Goal: Information Seeking & Learning: Understand process/instructions

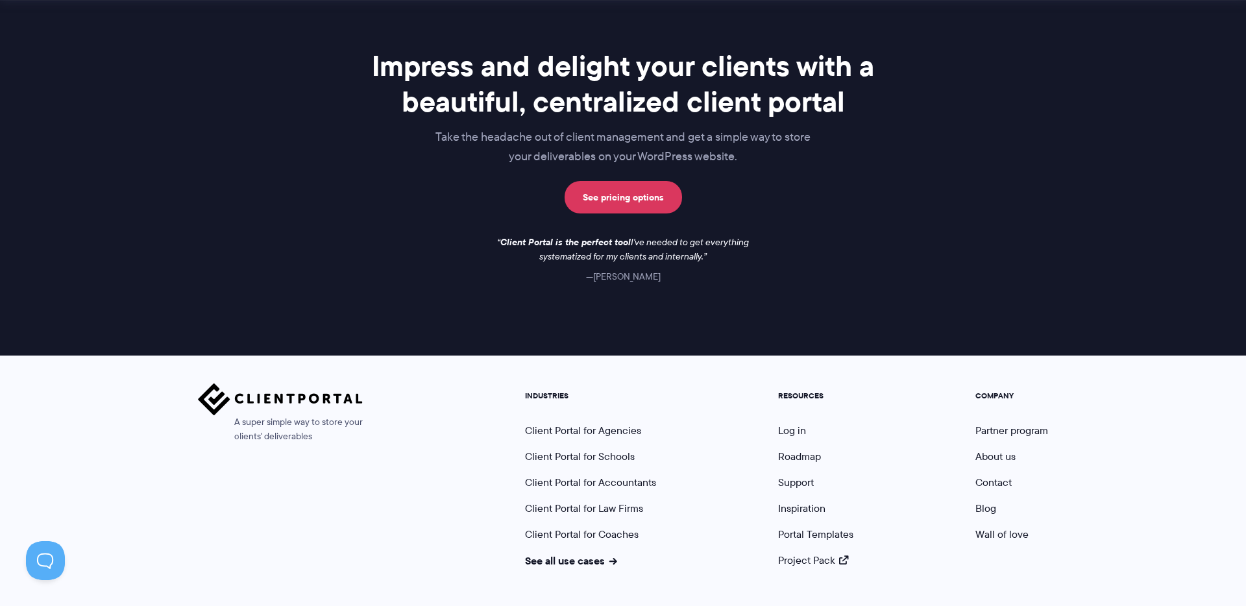
scroll to position [1052, 0]
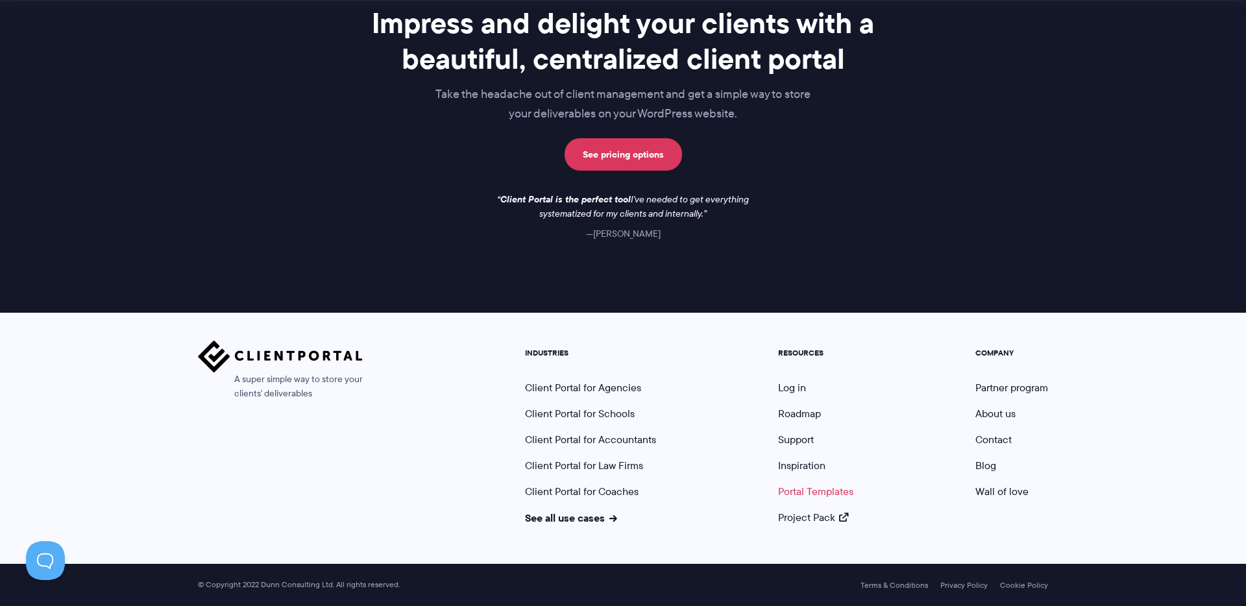
click at [808, 491] on link "Portal Templates" at bounding box center [815, 491] width 75 height 15
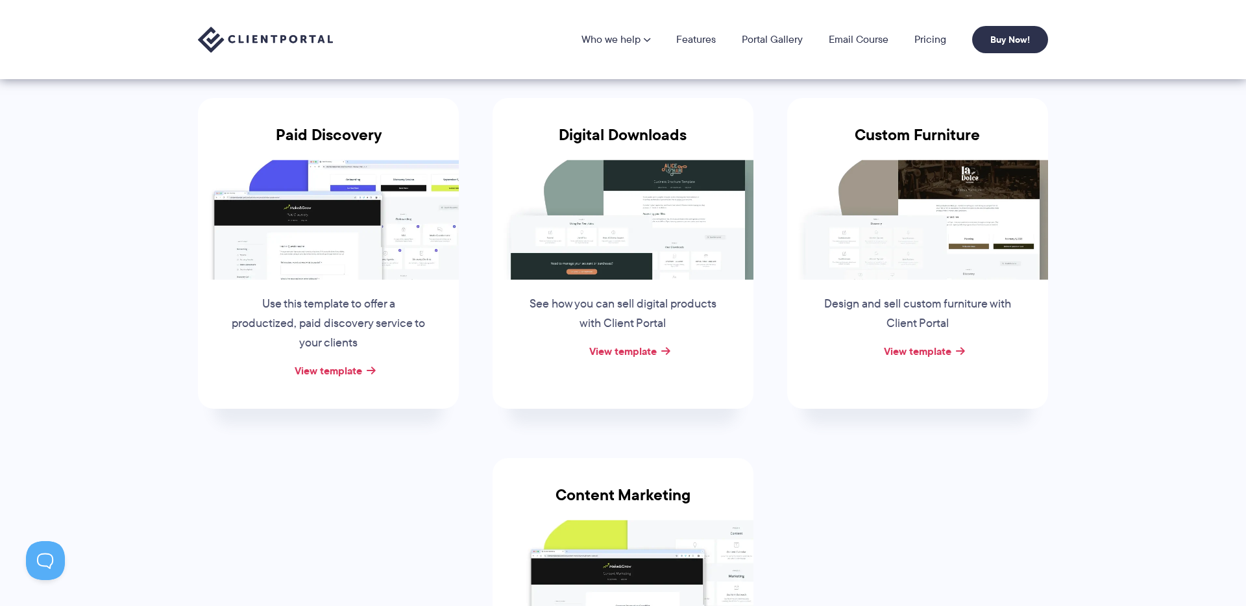
scroll to position [180, 0]
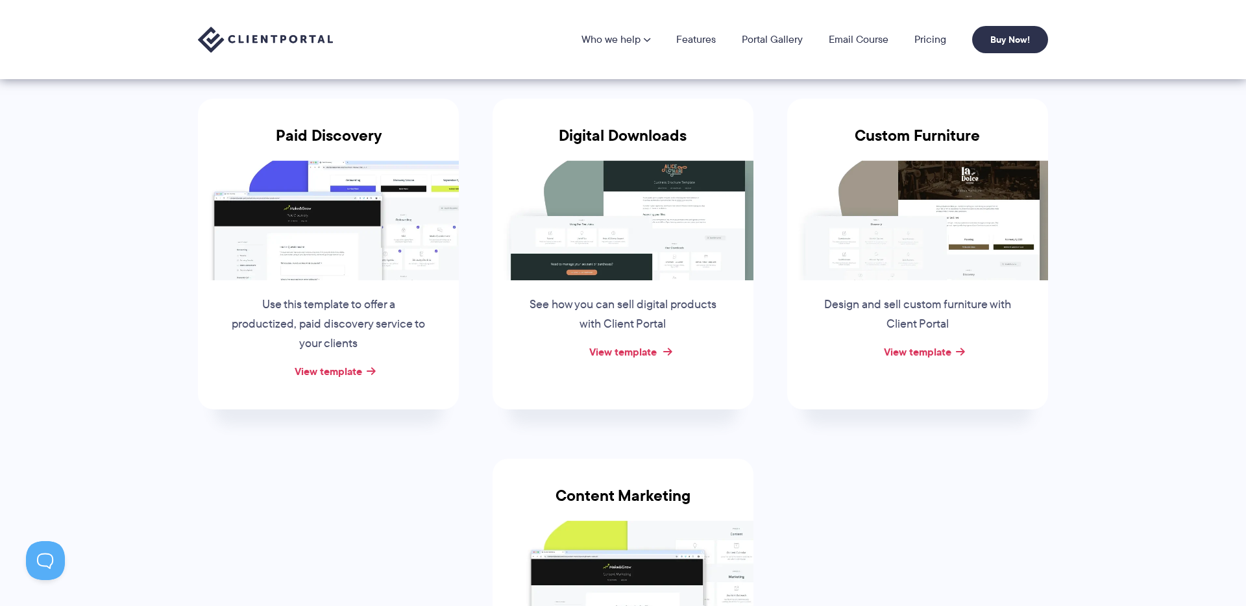
click at [636, 354] on link "View template" at bounding box center [623, 352] width 68 height 16
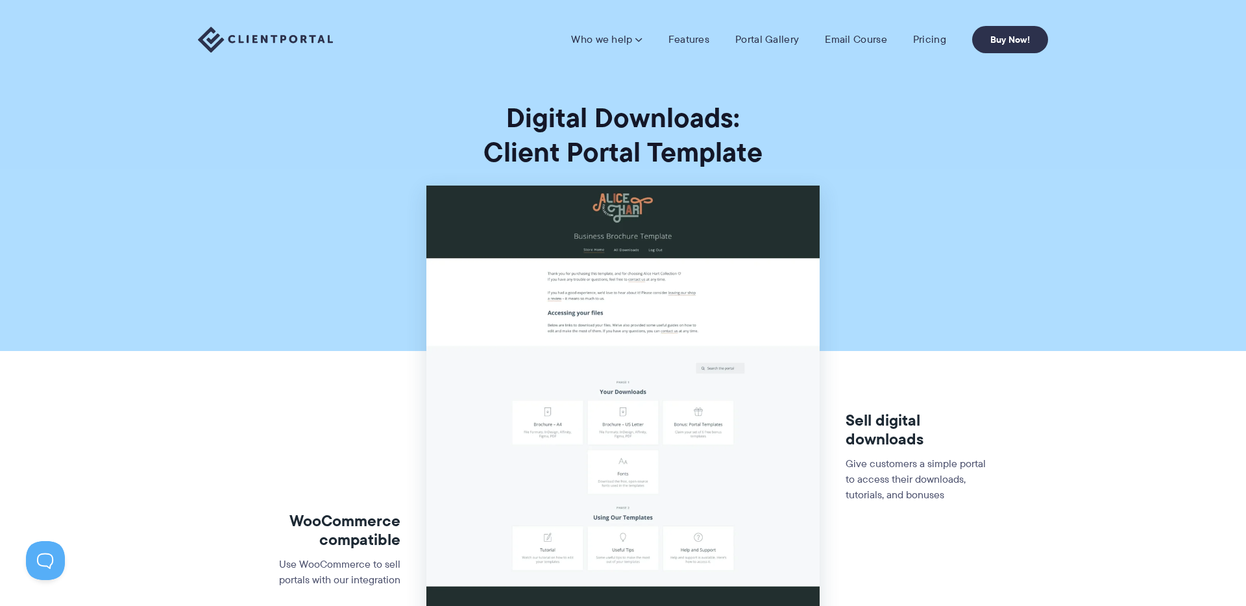
click at [245, 35] on img at bounding box center [265, 40] width 135 height 27
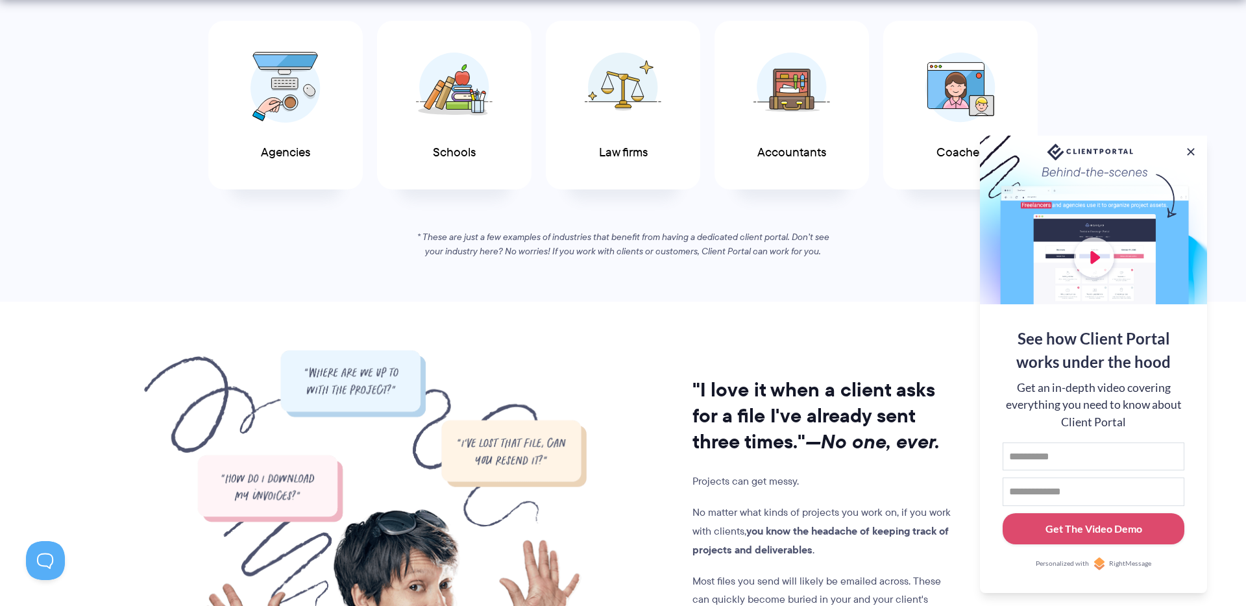
scroll to position [781, 0]
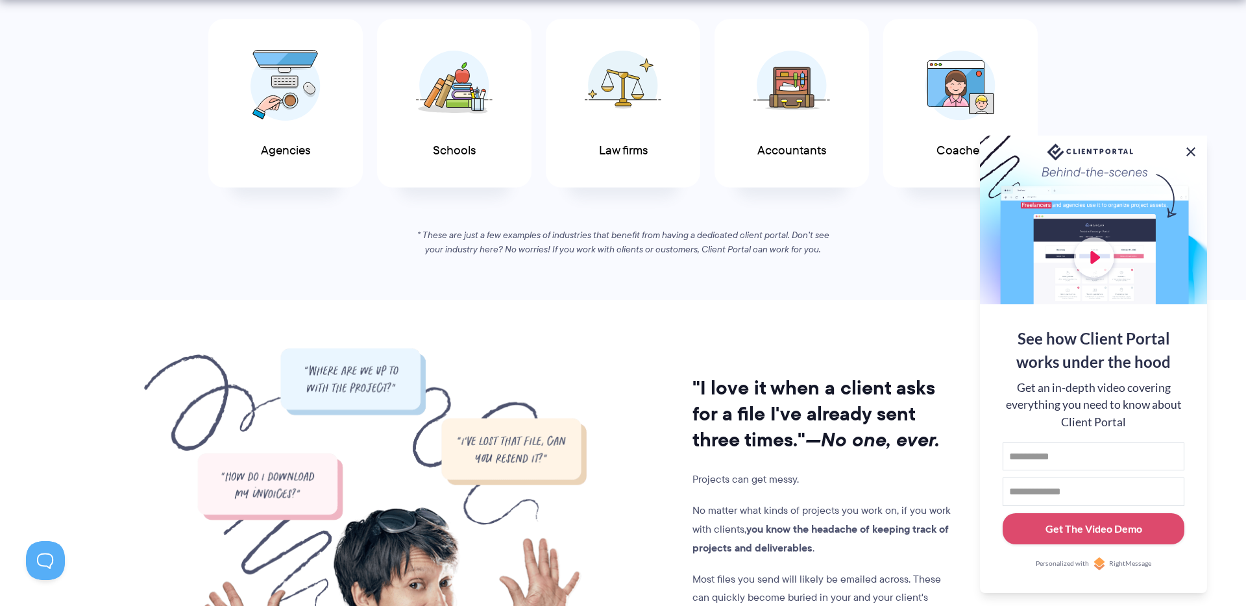
click at [1192, 151] on button at bounding box center [1191, 152] width 16 height 16
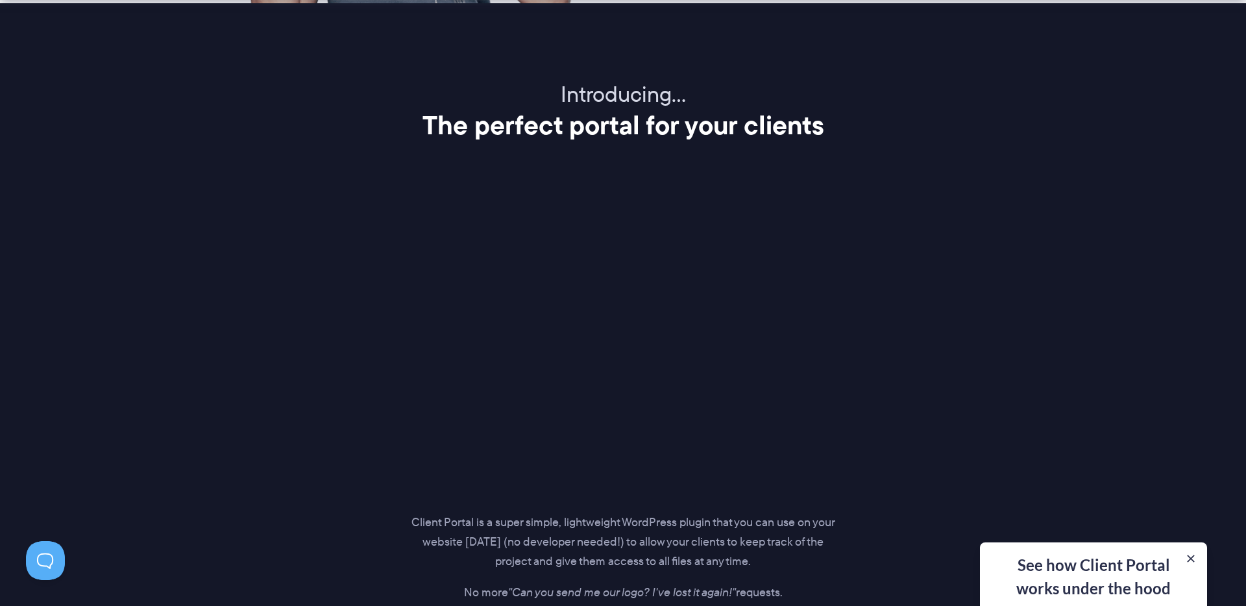
scroll to position [1566, 0]
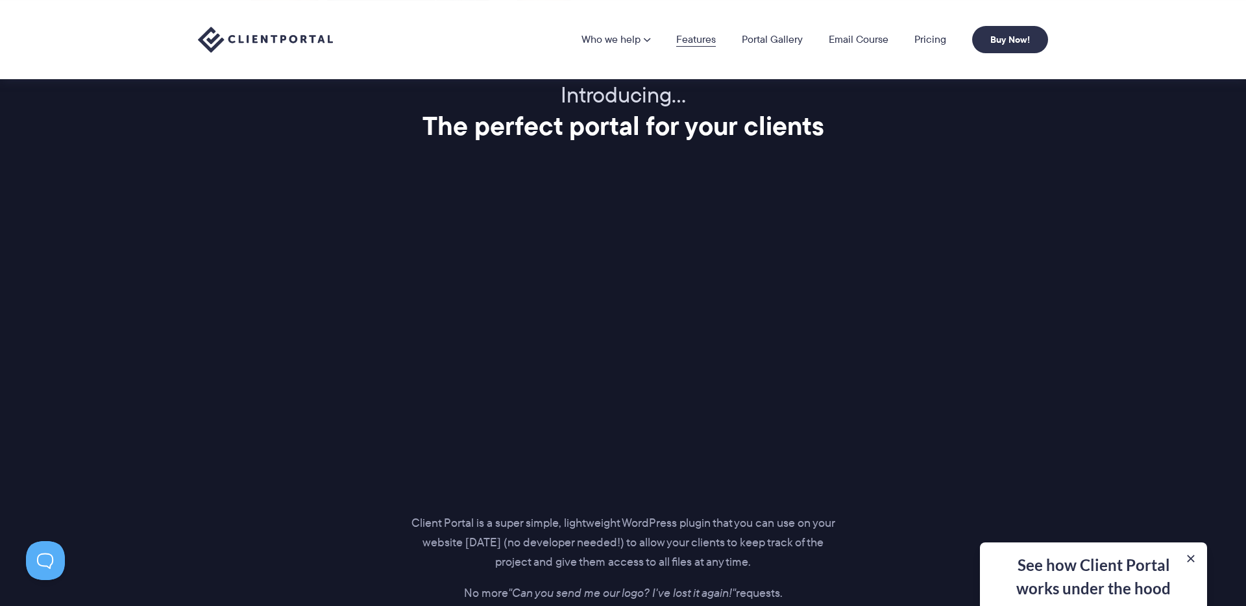
click at [708, 40] on link "Features" at bounding box center [696, 39] width 40 height 10
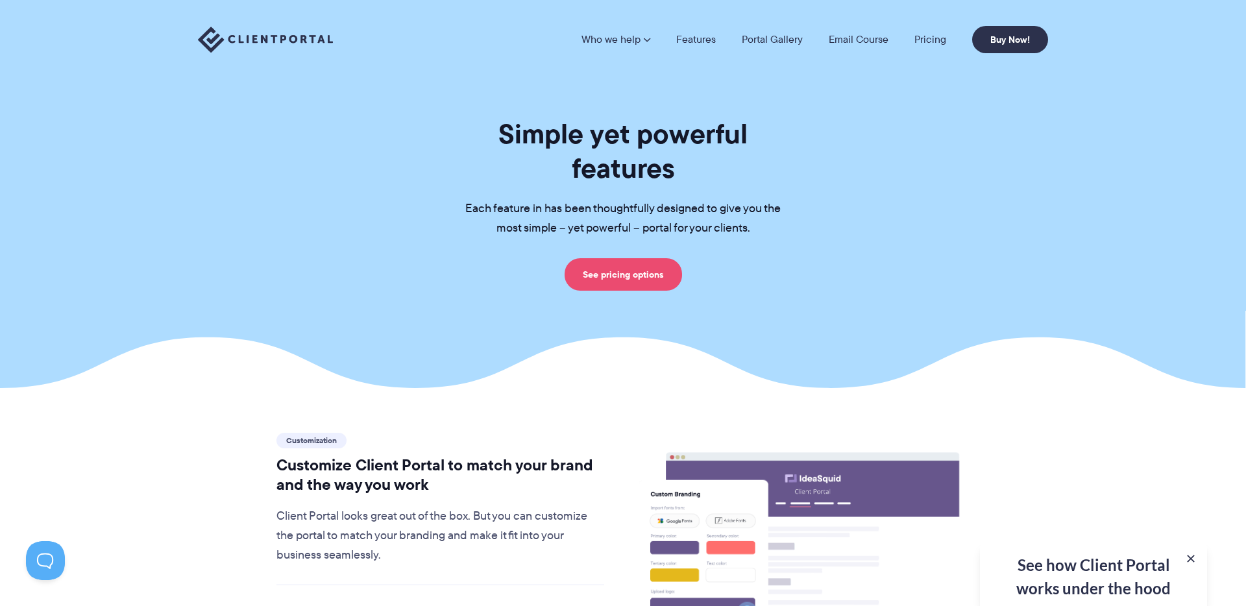
click at [617, 258] on link "See pricing options" at bounding box center [623, 274] width 117 height 32
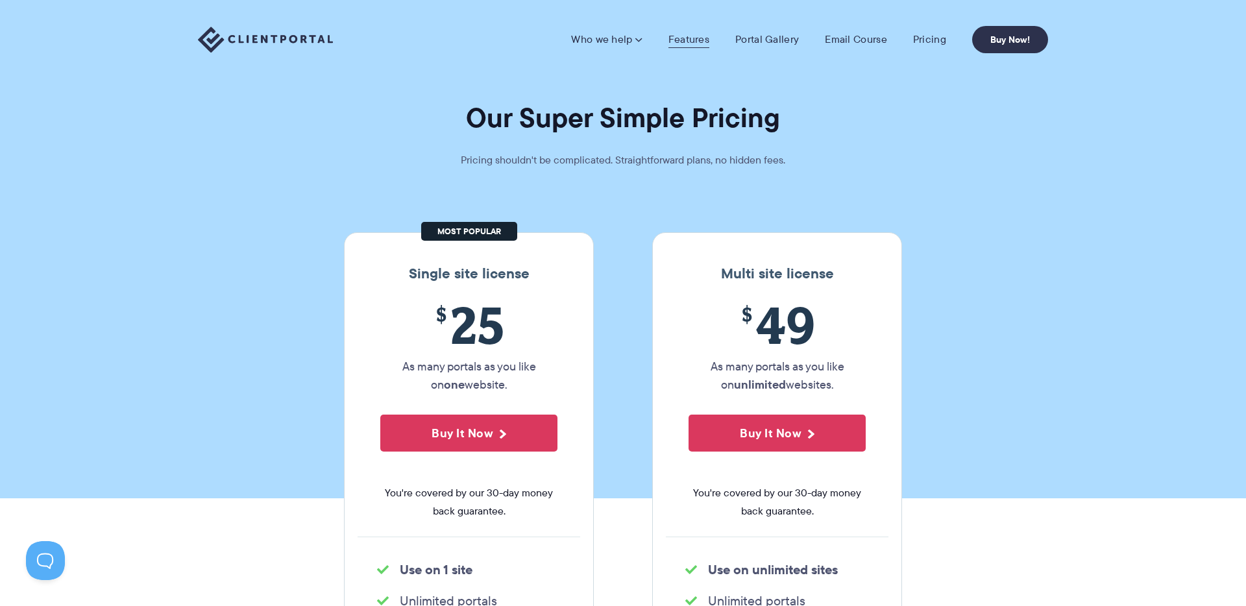
click at [690, 33] on link "Features" at bounding box center [689, 39] width 41 height 13
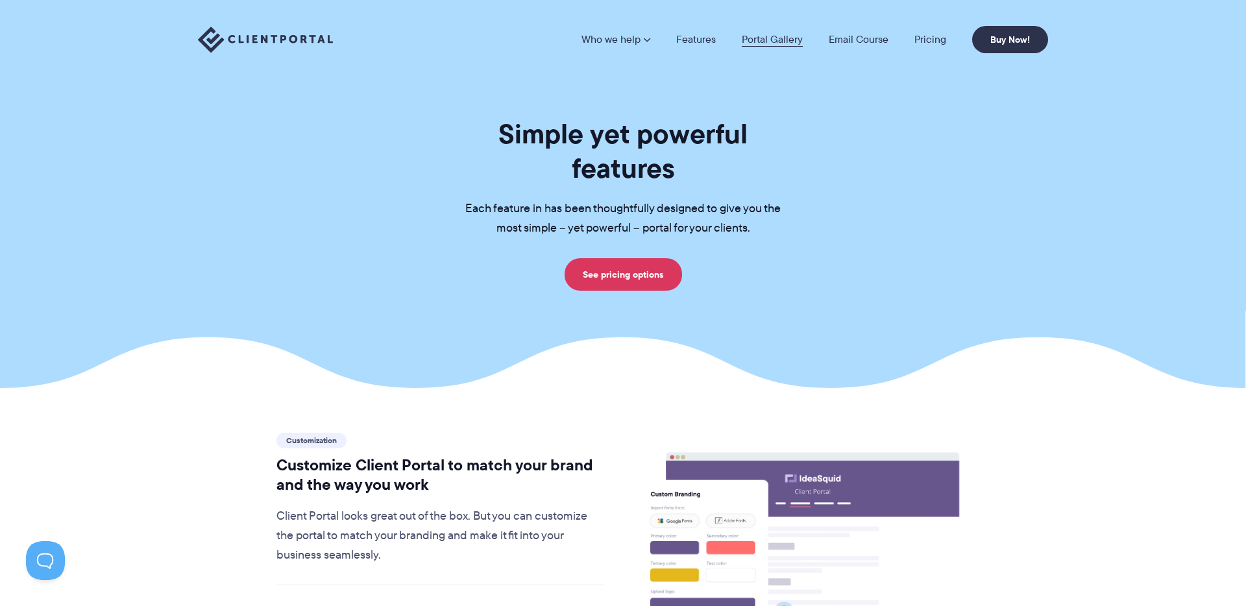
click at [755, 37] on link "Portal Gallery" at bounding box center [772, 39] width 61 height 10
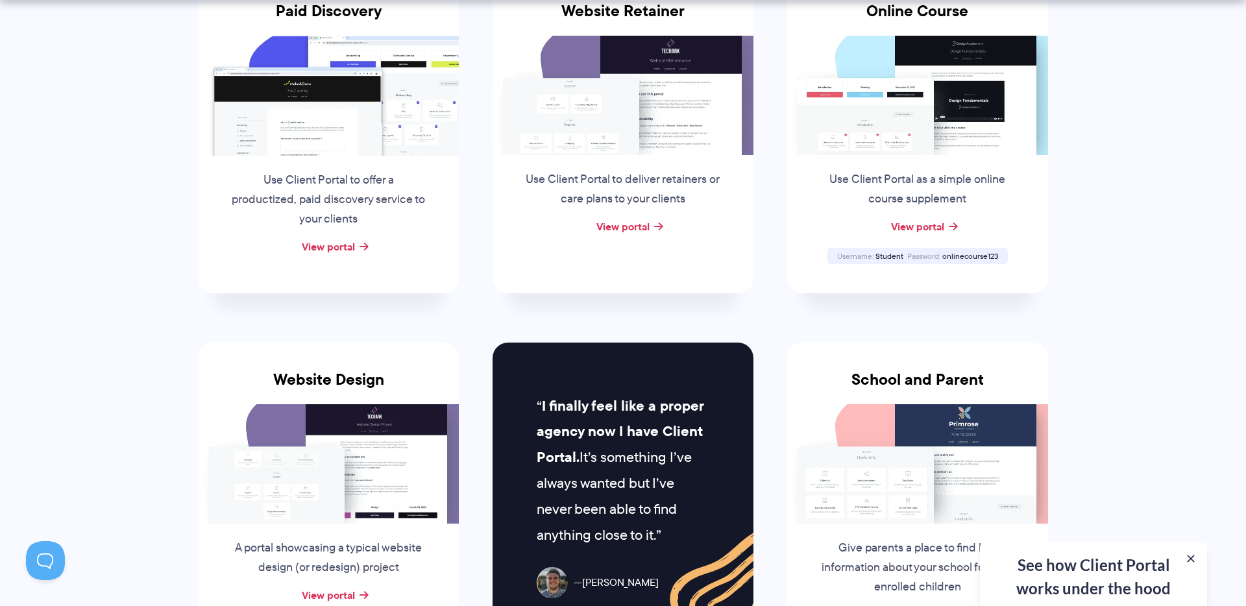
scroll to position [325, 0]
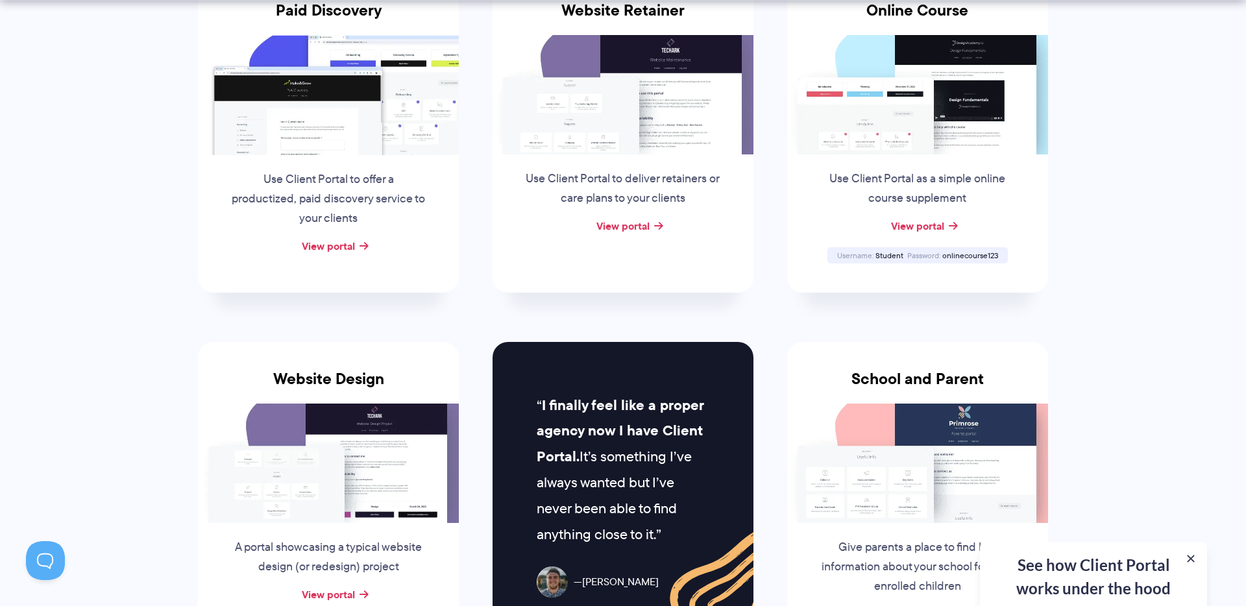
click at [1123, 578] on div "See how Client Portal works under the hood Get an in-depth video covering every…" at bounding box center [1093, 575] width 227 height 64
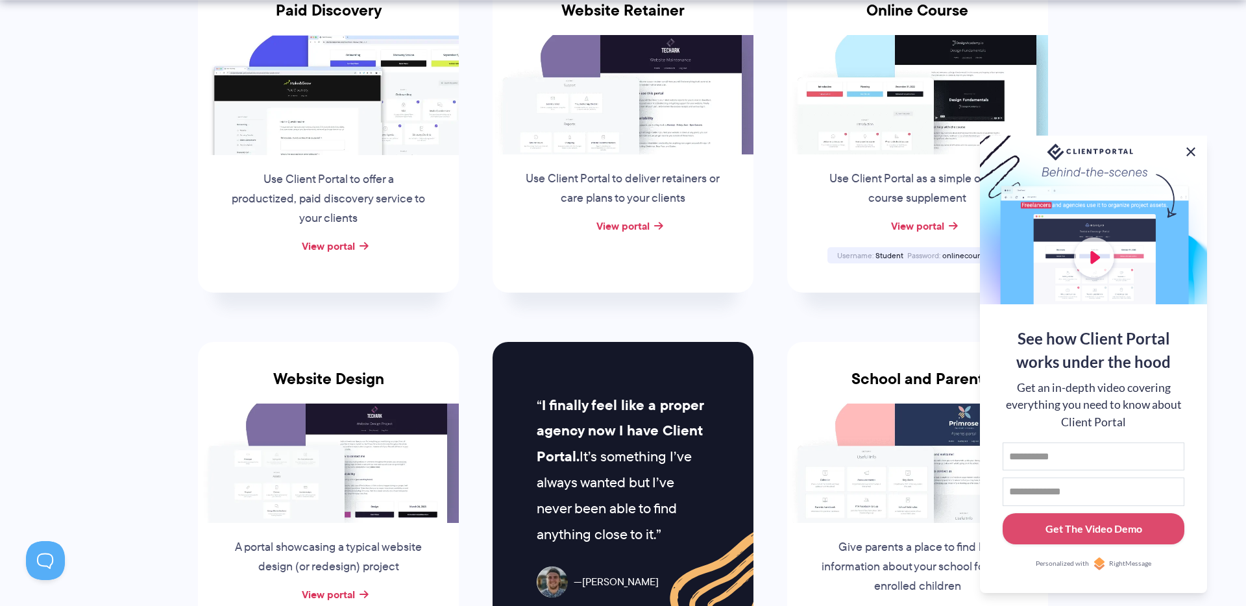
click at [1192, 148] on button at bounding box center [1191, 152] width 16 height 16
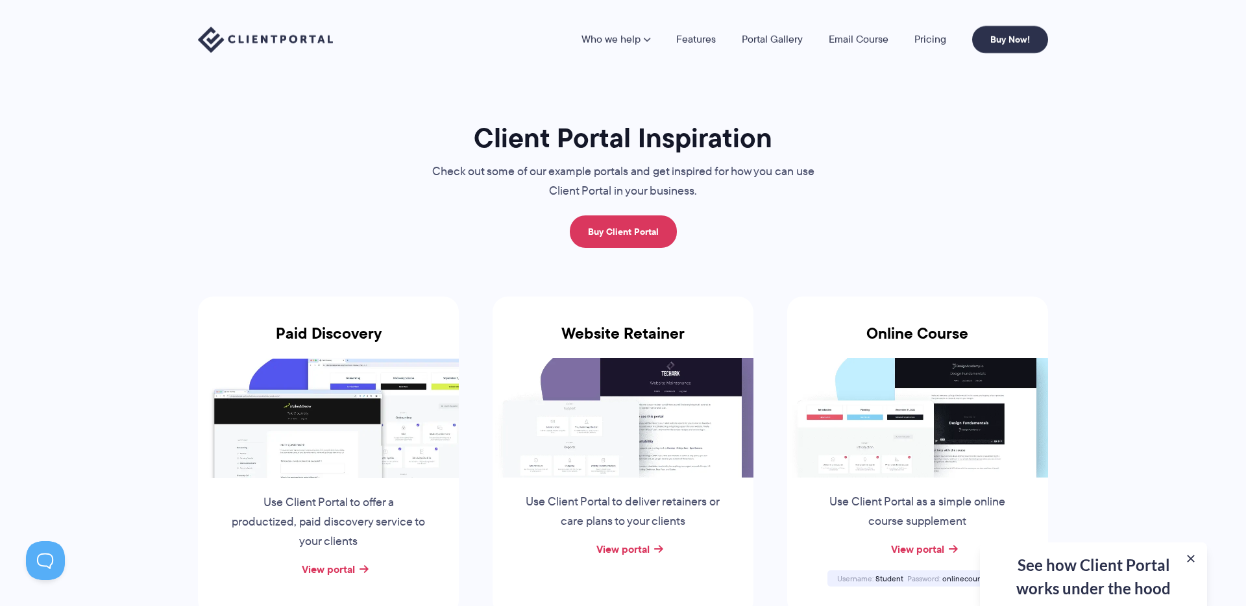
scroll to position [3, 0]
click at [280, 39] on img at bounding box center [265, 40] width 135 height 27
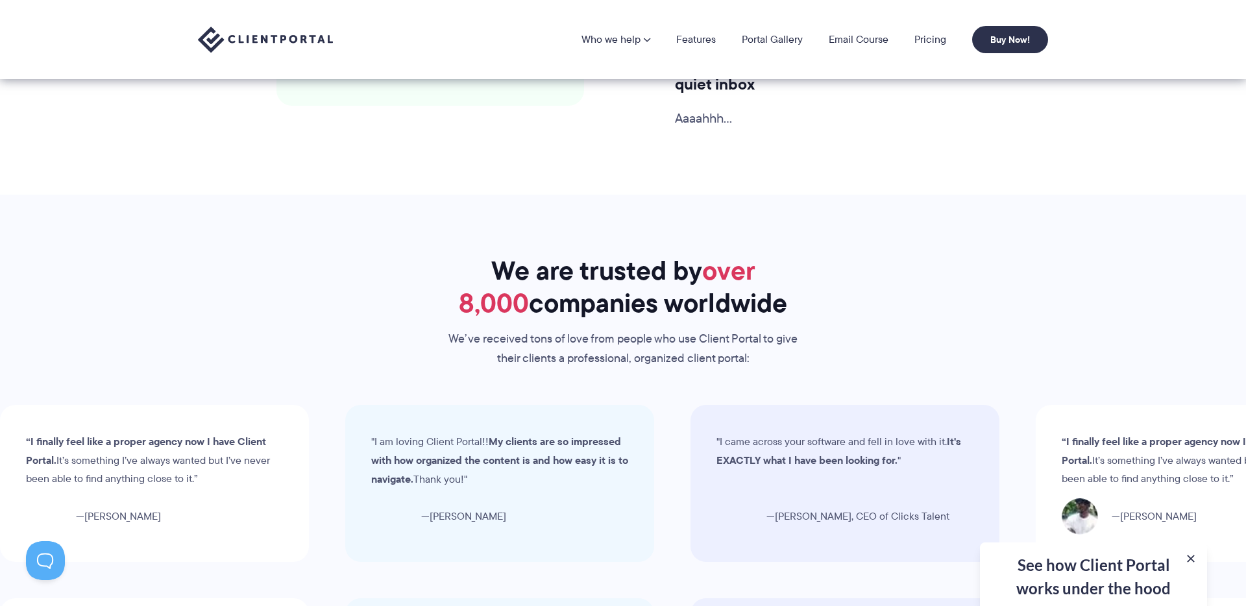
scroll to position [3592, 0]
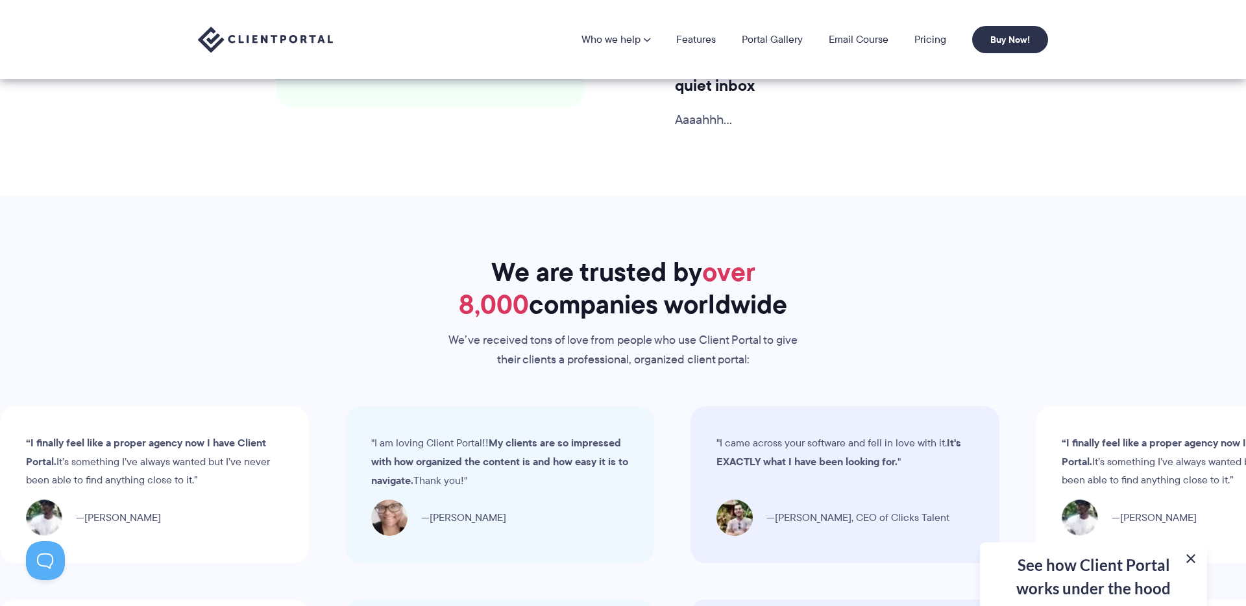
click at [1193, 560] on button at bounding box center [1191, 559] width 16 height 16
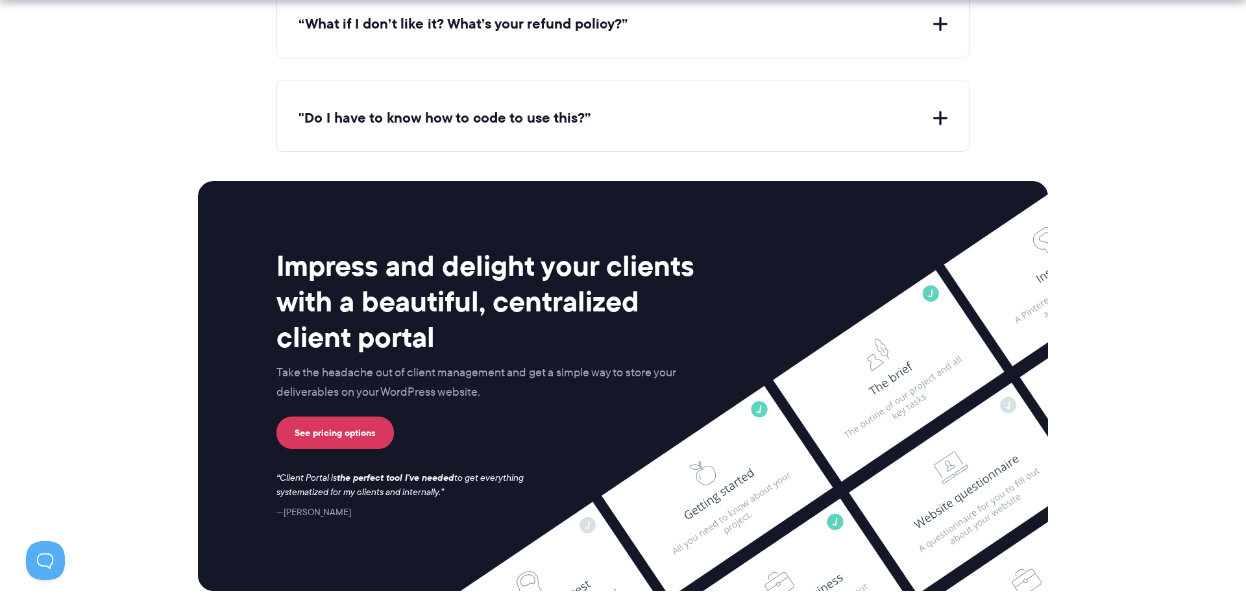
scroll to position [5361, 0]
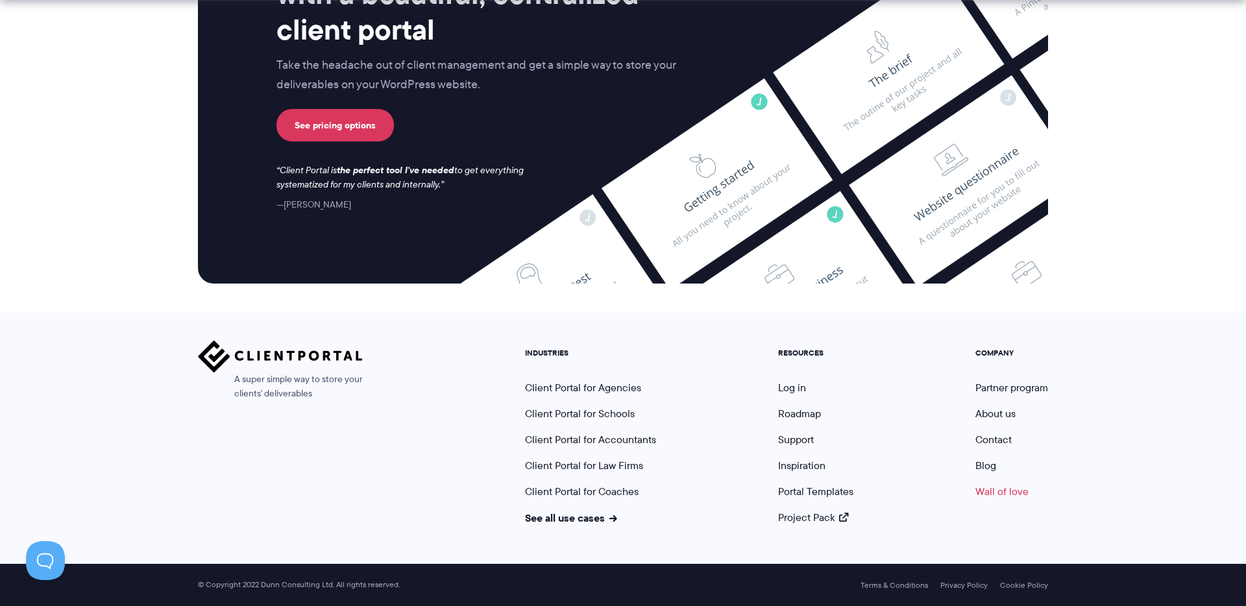
click at [1002, 493] on link "Wall of love" at bounding box center [1002, 491] width 53 height 15
click at [993, 414] on link "About us" at bounding box center [996, 413] width 40 height 15
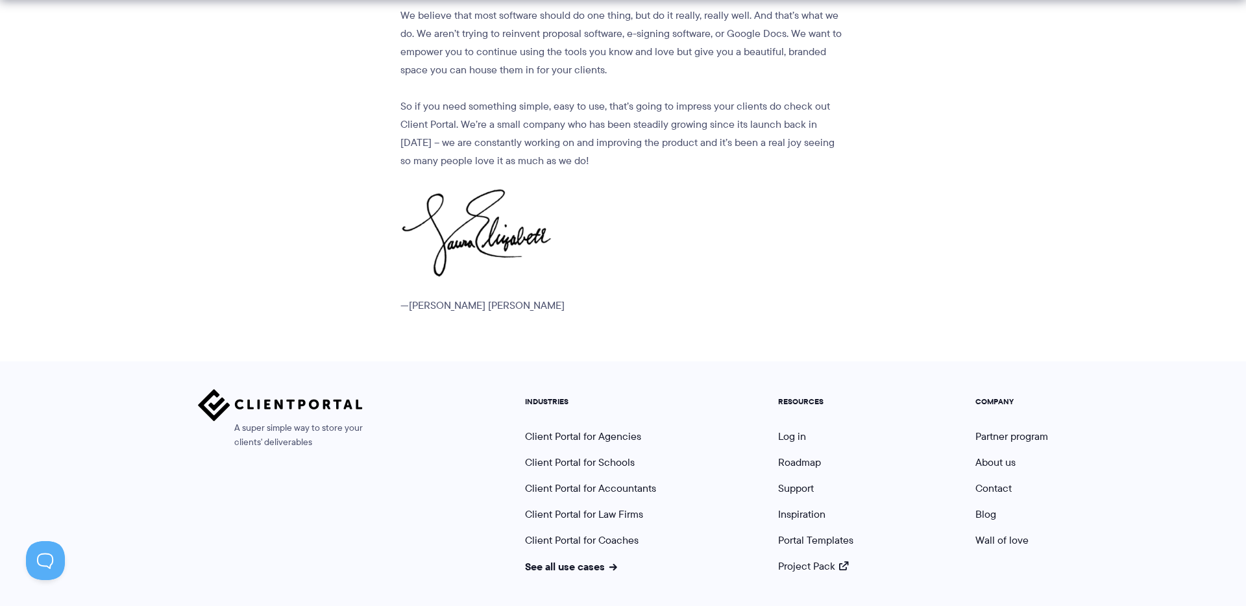
scroll to position [1615, 0]
click at [801, 480] on link "Support" at bounding box center [796, 487] width 36 height 15
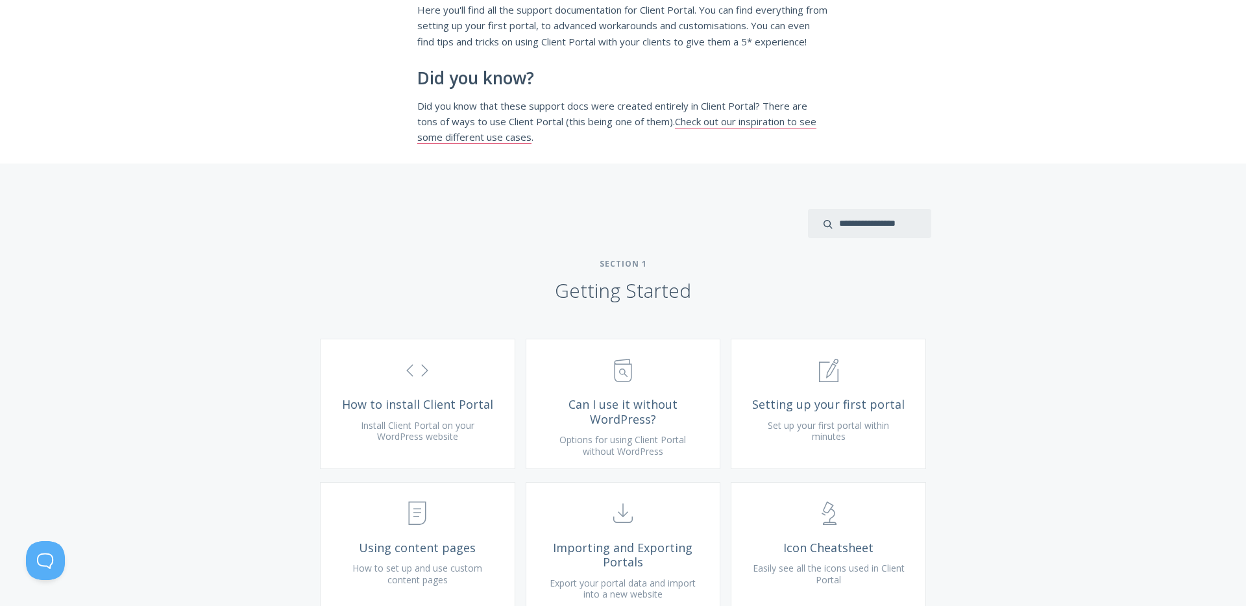
scroll to position [321, 0]
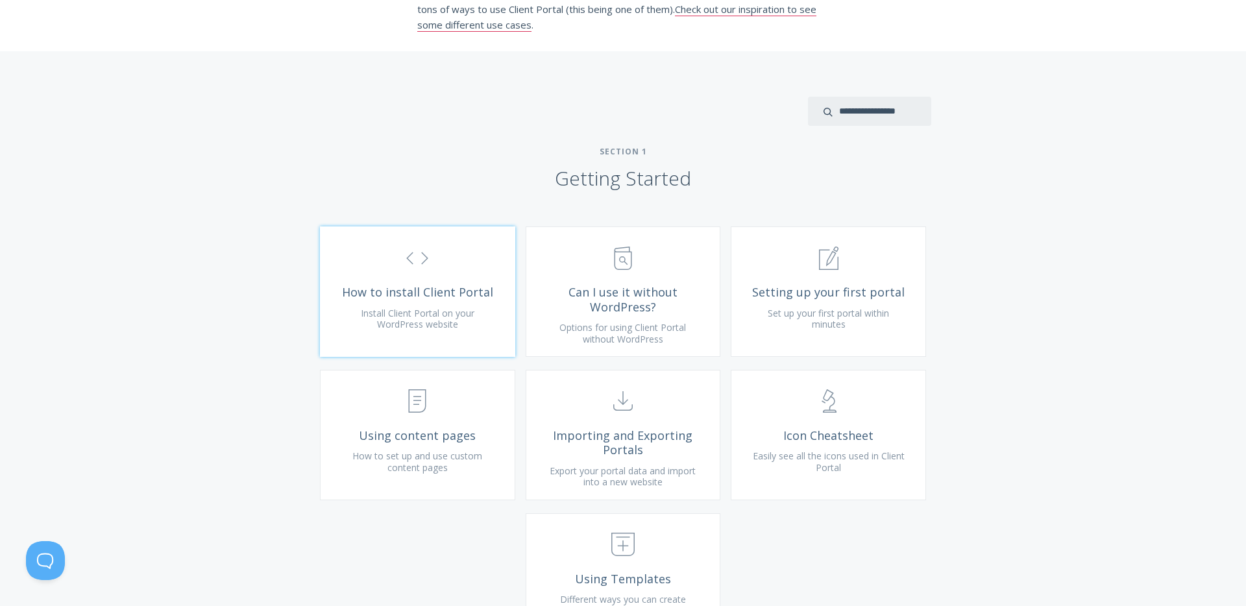
click at [441, 300] on span "How to install Client Portal" at bounding box center [417, 292] width 155 height 15
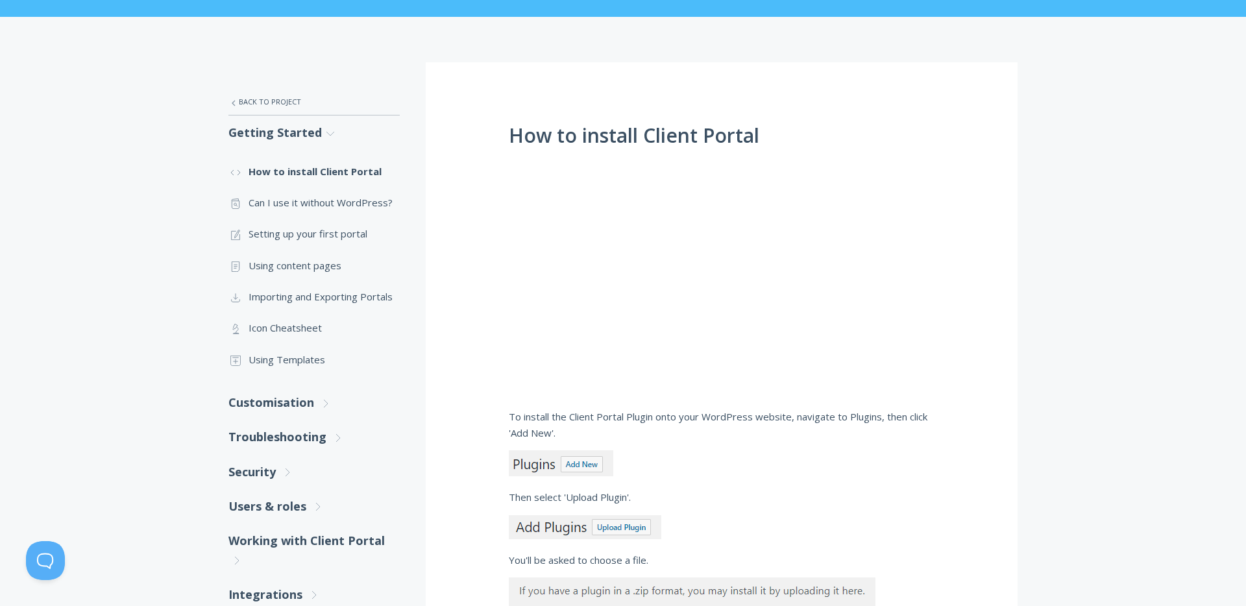
scroll to position [161, 0]
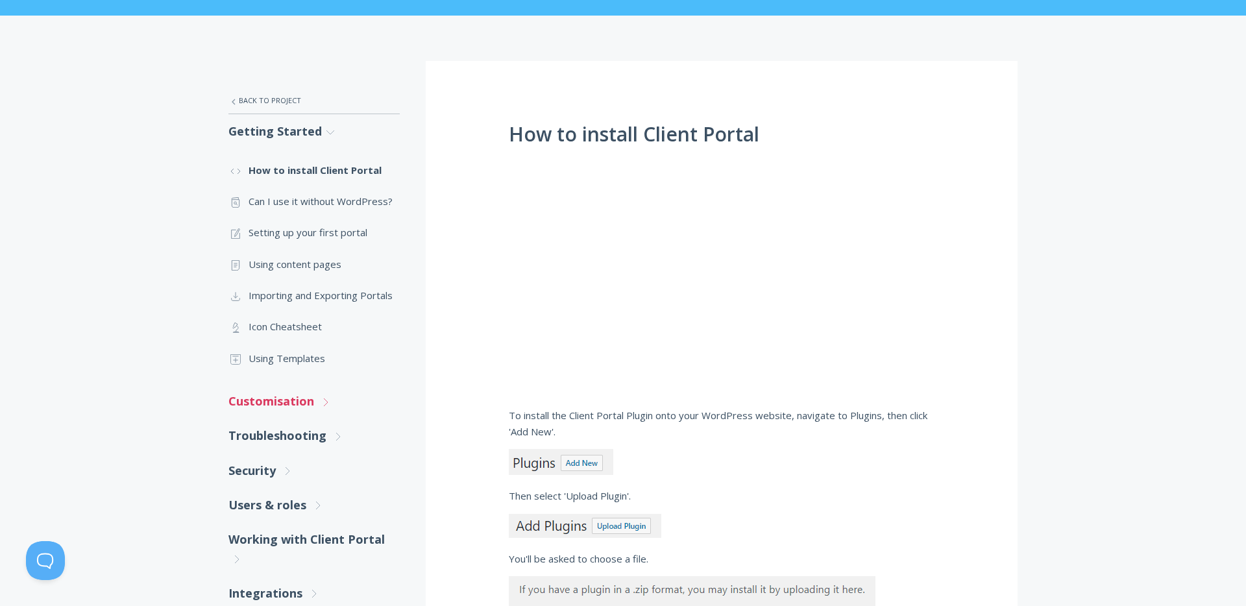
click at [301, 404] on link "Customisation .st0{fill:none;stroke:#000000;stroke-width:2;stroke-miterlimit:10…" at bounding box center [314, 401] width 171 height 34
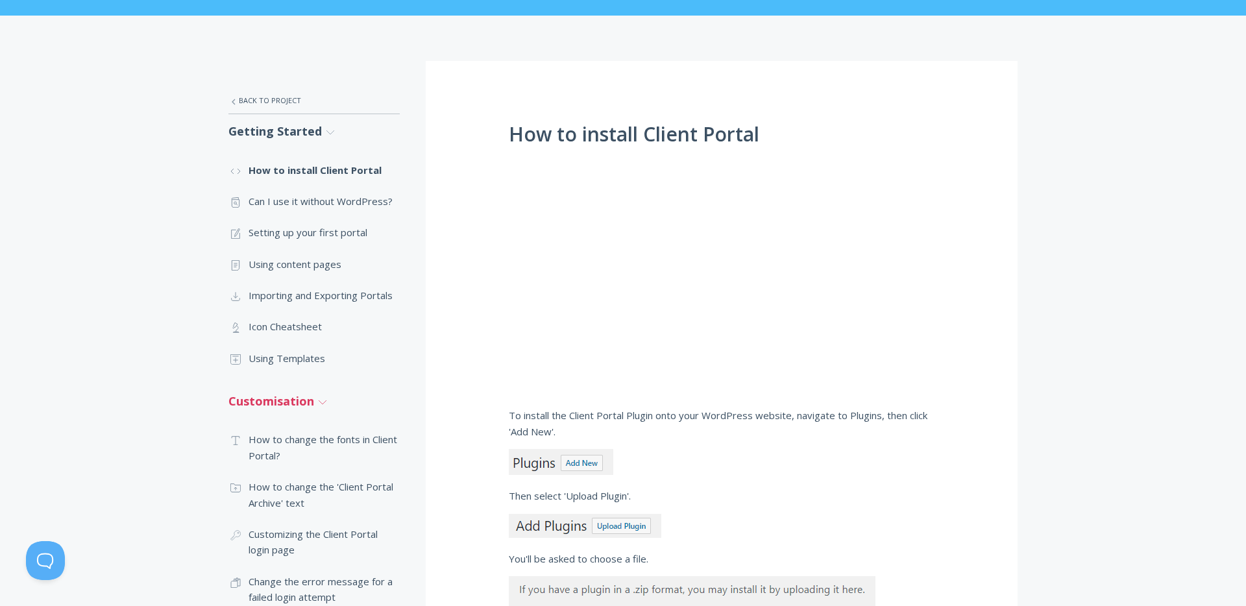
click at [306, 404] on link "Customisation .st0{fill:none;stroke:#000000;stroke-width:2;stroke-miterlimit:10…" at bounding box center [314, 401] width 171 height 34
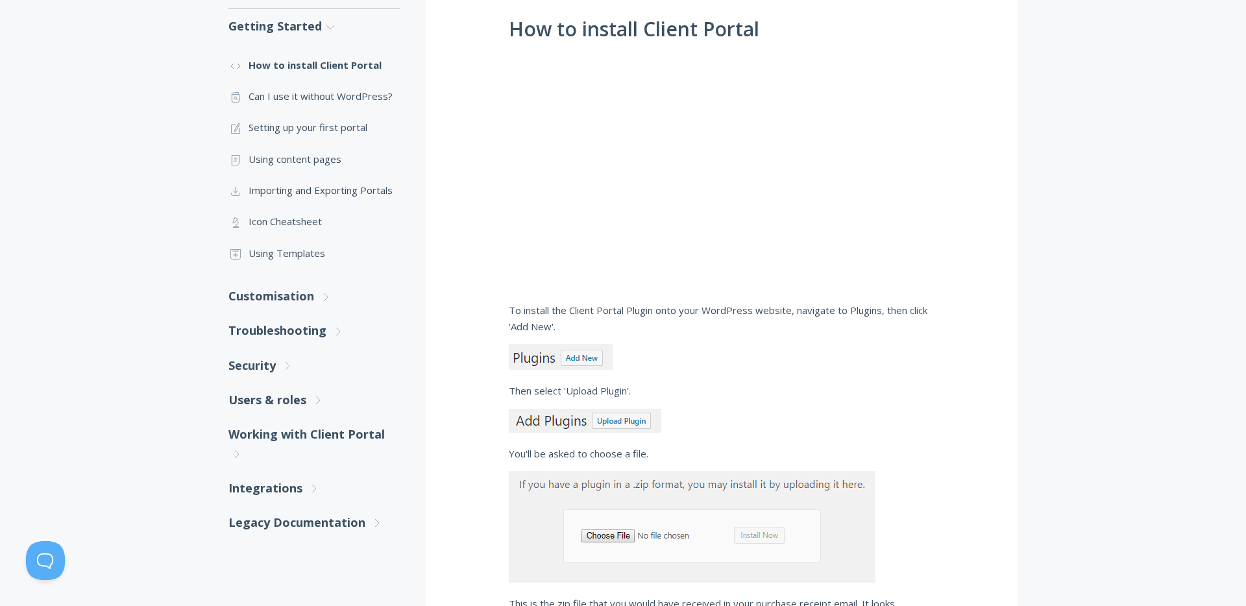
scroll to position [267, 0]
click at [266, 366] on link "Security .st0{fill:none;stroke:#000000;stroke-width:2;stroke-miterlimit:10;} Un…" at bounding box center [314, 364] width 171 height 34
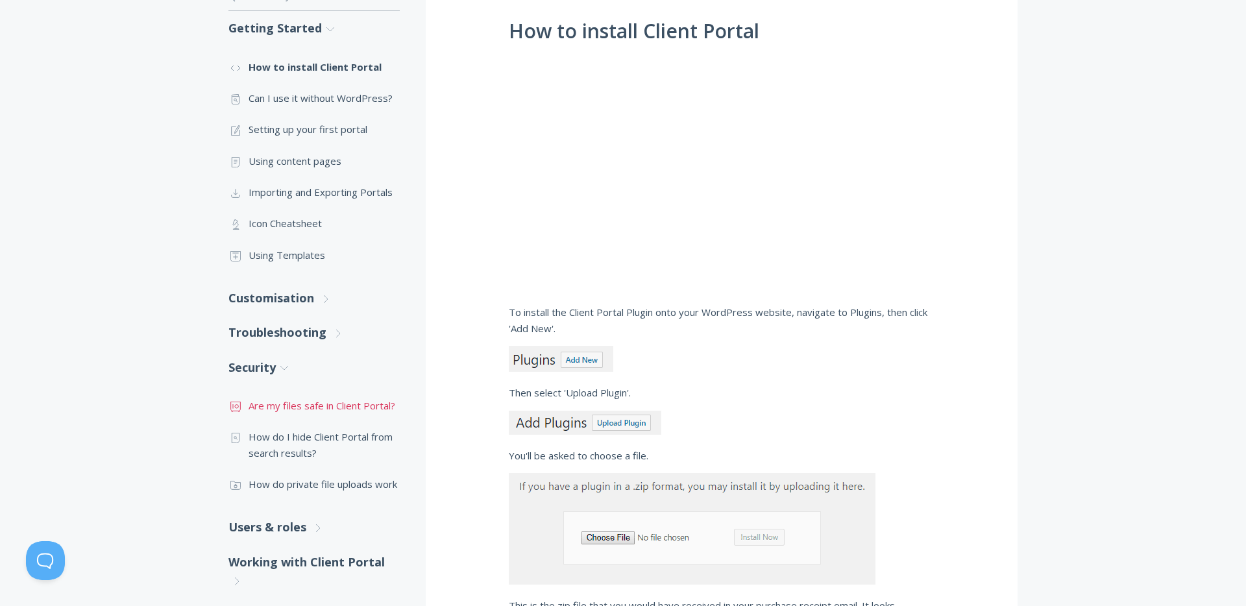
click at [299, 405] on link ".st0{fill:none;stroke:#000000;stroke-width:2;stroke-miterlimit:10;} Financial A…" at bounding box center [314, 405] width 171 height 31
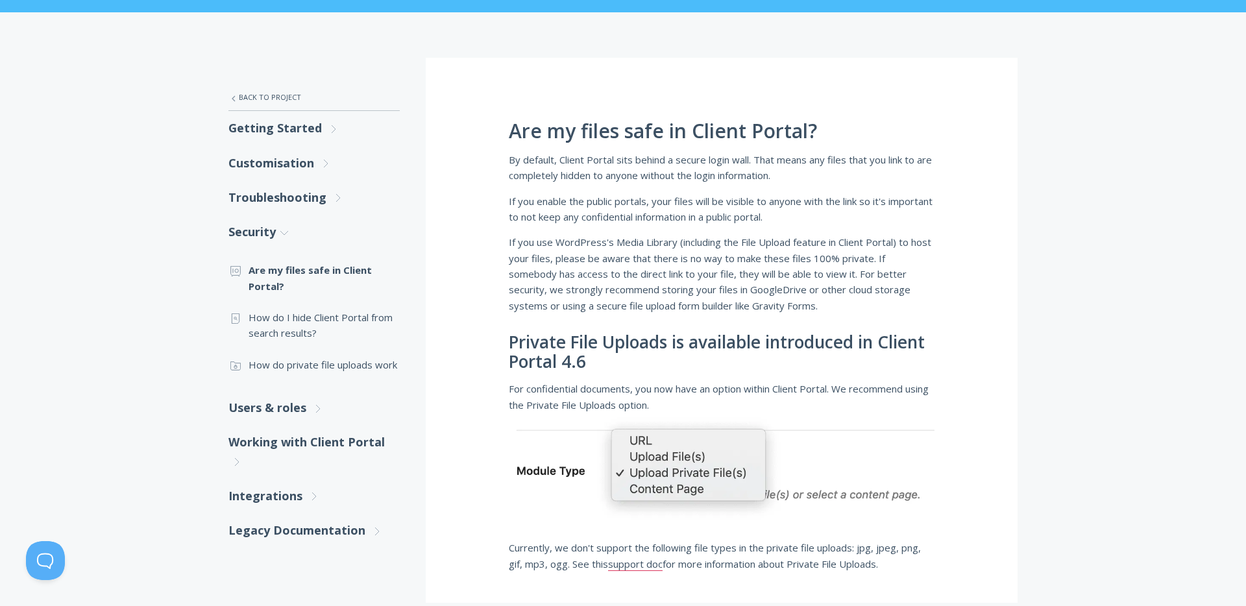
scroll to position [164, 0]
click at [291, 404] on link "Users & roles .st0{fill:none;stroke:#000000;stroke-width:2;stroke-miterlimit:10…" at bounding box center [314, 408] width 171 height 34
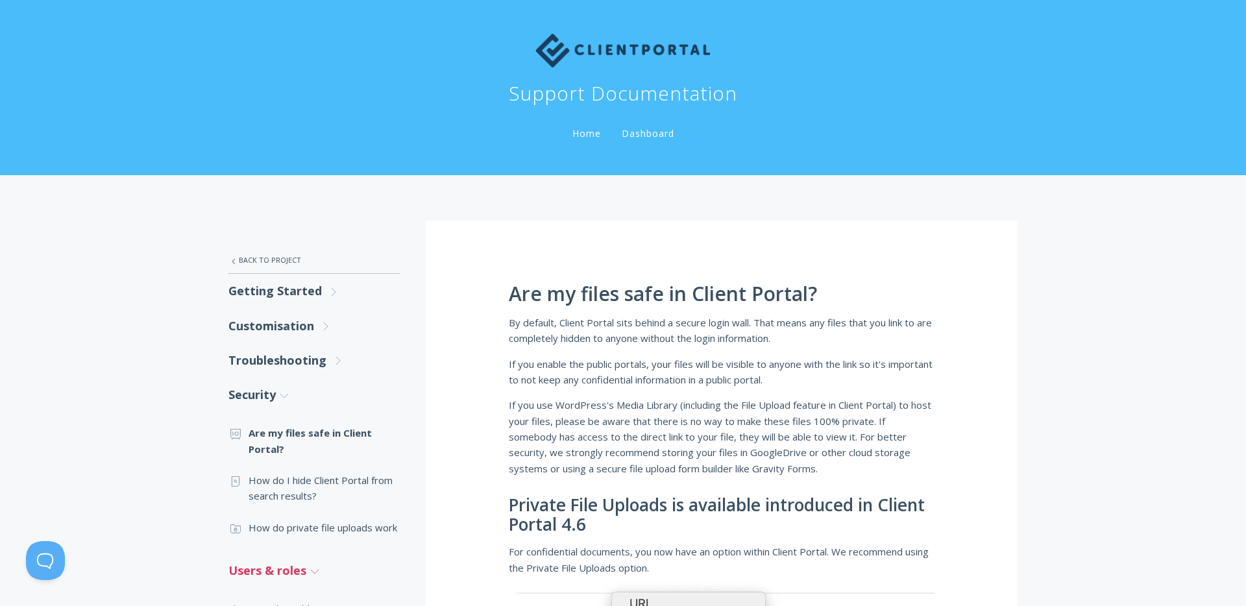
scroll to position [0, 0]
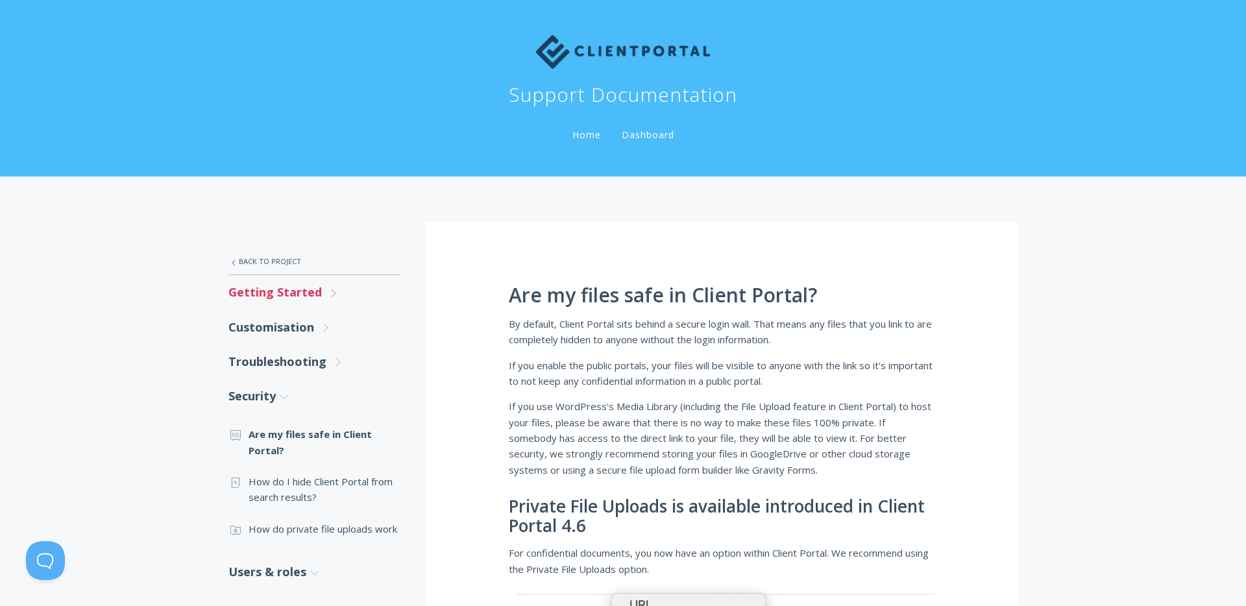
click at [262, 289] on link "Getting Started .st0{fill:none;stroke:#000000;stroke-width:2;stroke-miterlimit:…" at bounding box center [314, 292] width 171 height 34
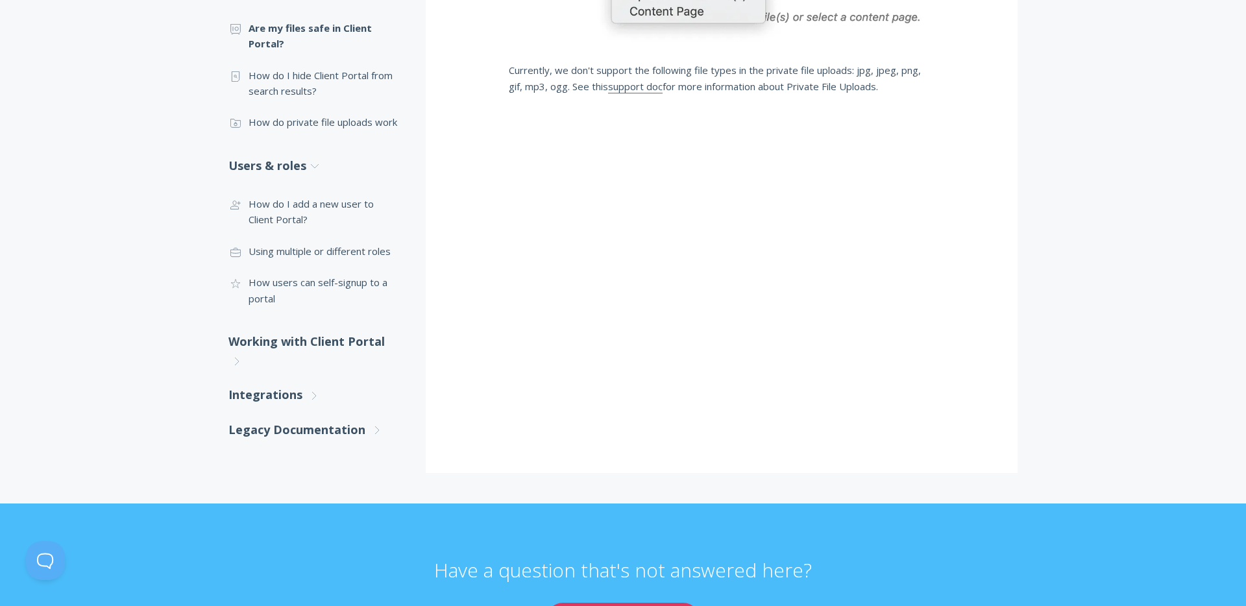
scroll to position [648, 0]
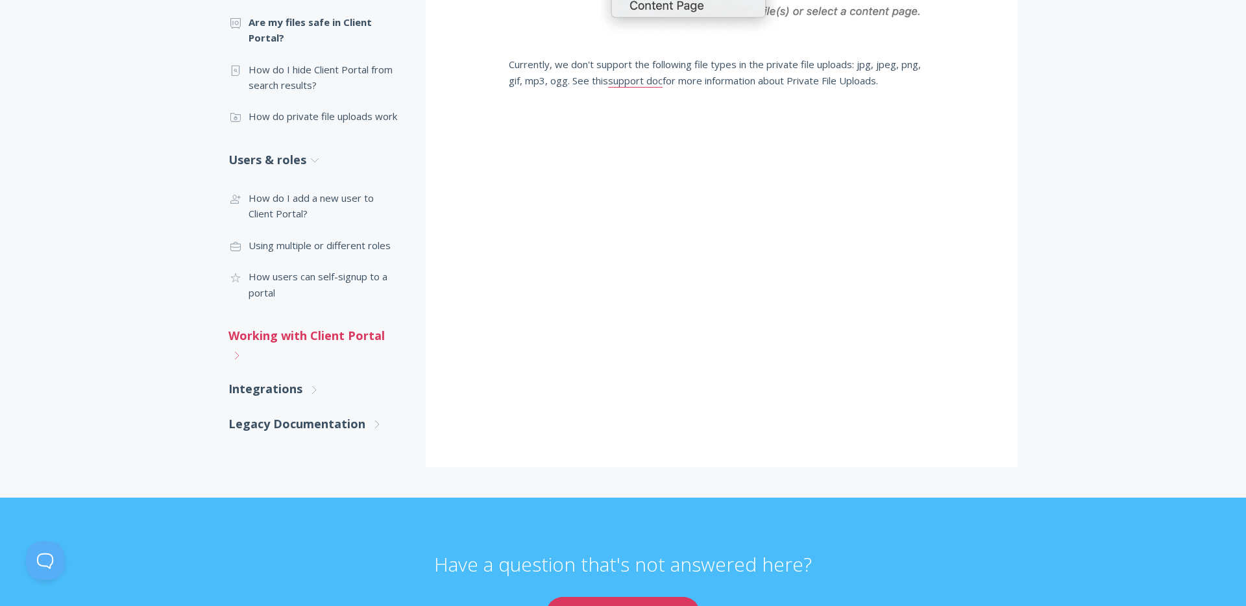
click at [256, 340] on link "Working with Client Portal .st0{fill:none;stroke:#000000;stroke-width:2;stroke-…" at bounding box center [314, 346] width 171 height 54
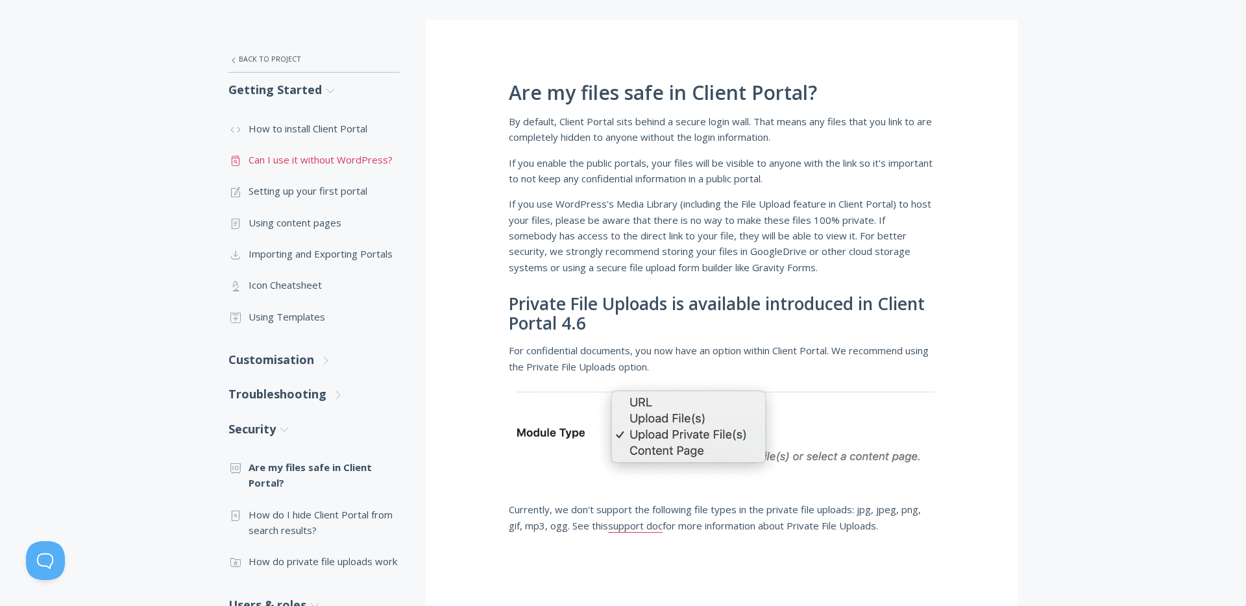
scroll to position [217, 0]
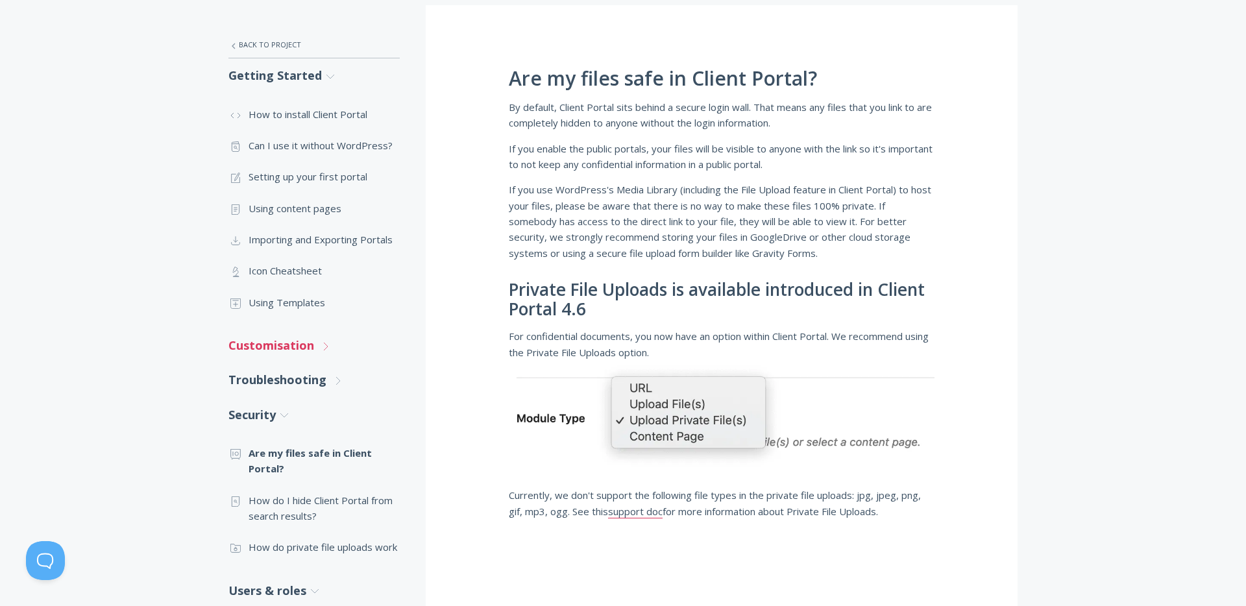
click at [303, 349] on link "Customisation .st0{fill:none;stroke:#000000;stroke-width:2;stroke-miterlimit:10…" at bounding box center [314, 345] width 171 height 34
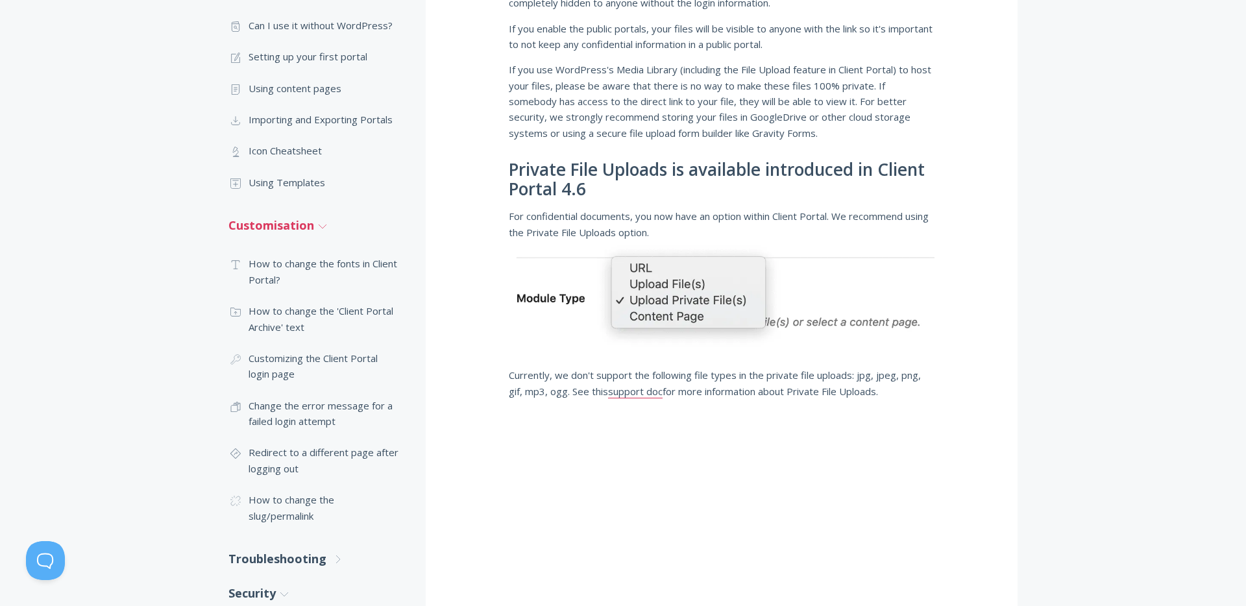
scroll to position [340, 0]
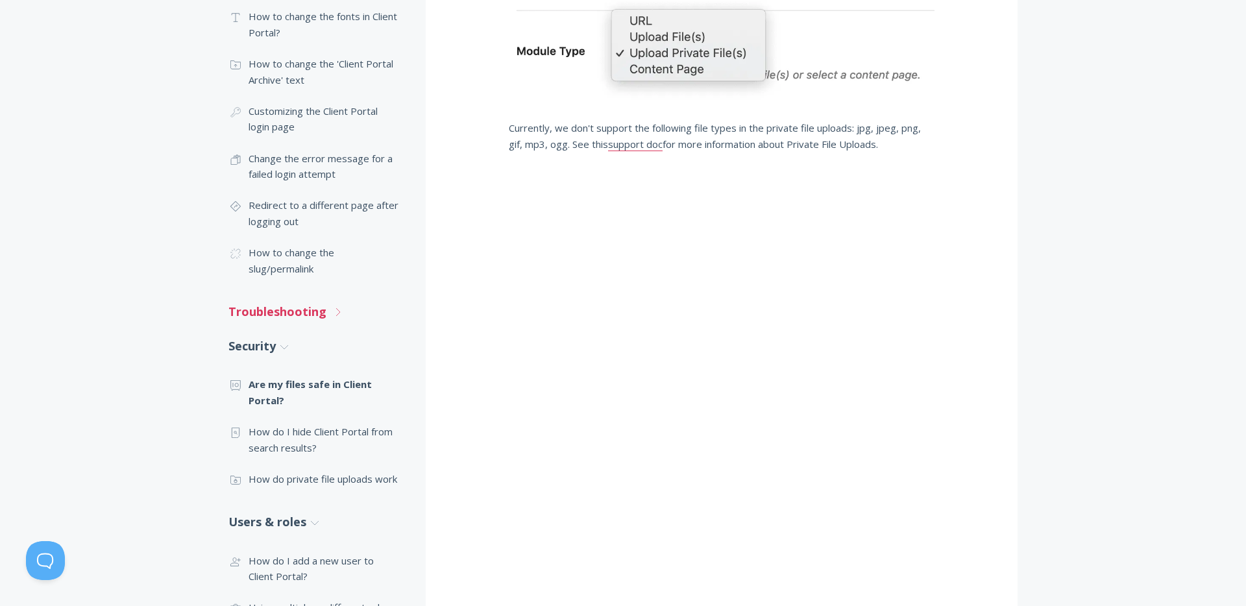
click at [296, 319] on link "Troubleshooting .st0{fill:none;stroke:#000000;stroke-width:2;stroke-miterlimit:…" at bounding box center [314, 312] width 171 height 34
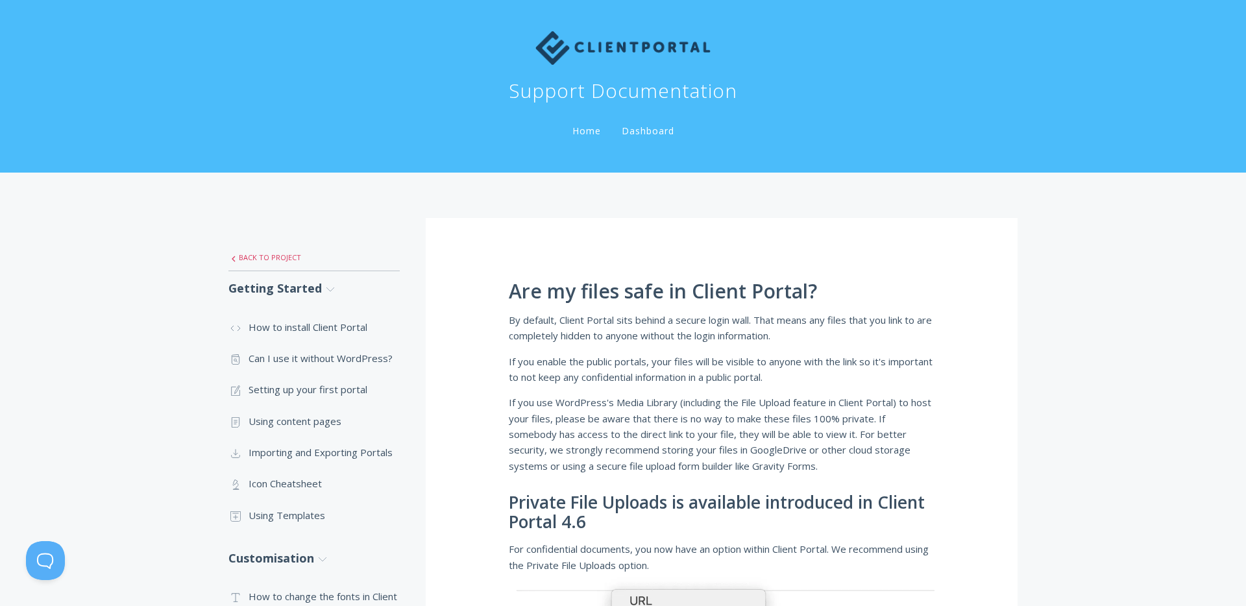
scroll to position [6, 0]
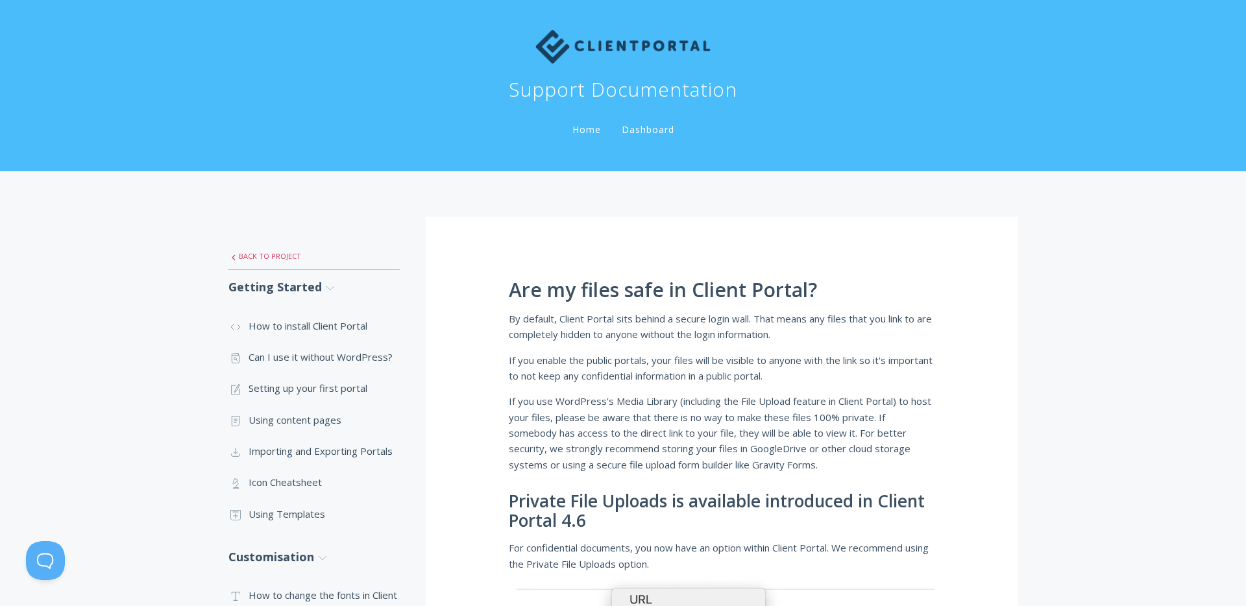
click at [267, 256] on link ".st0{fill:none;stroke:#000000;stroke-width:2;stroke-miterlimit:10;} Untitled-27…" at bounding box center [314, 256] width 171 height 27
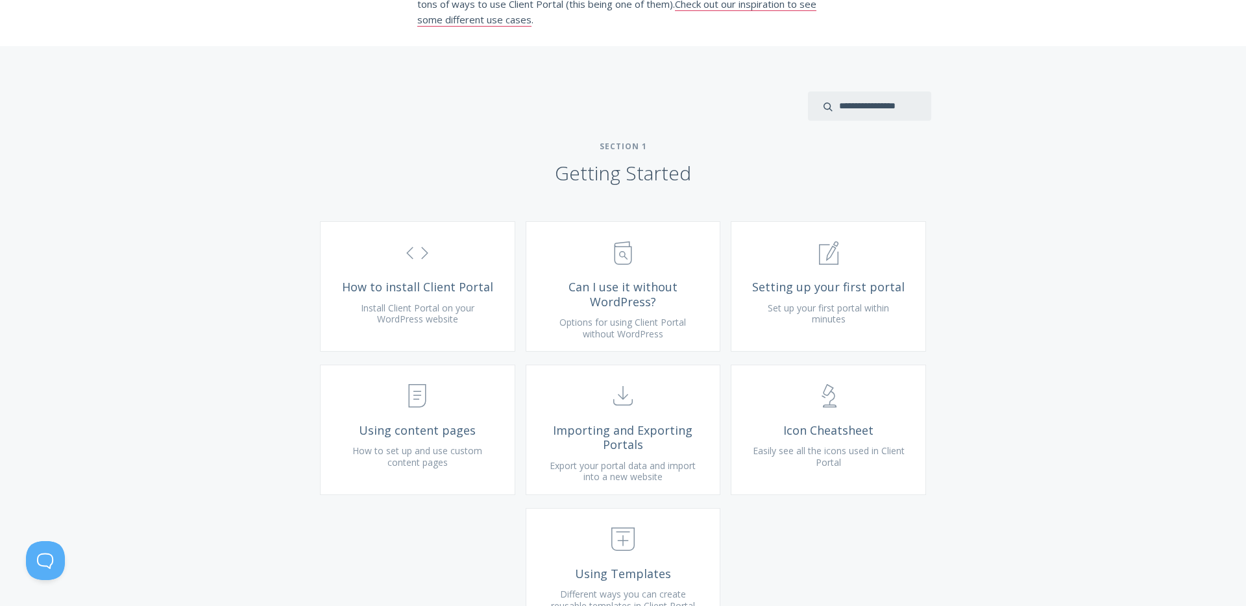
scroll to position [327, 0]
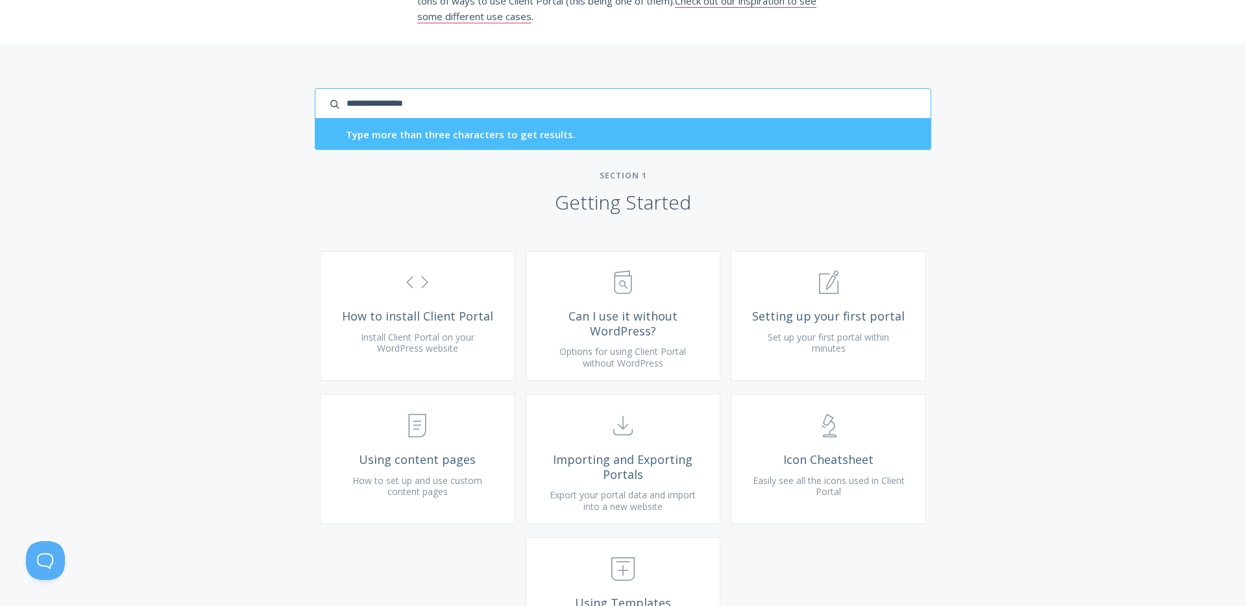
click at [862, 117] on input "search input" at bounding box center [623, 103] width 617 height 31
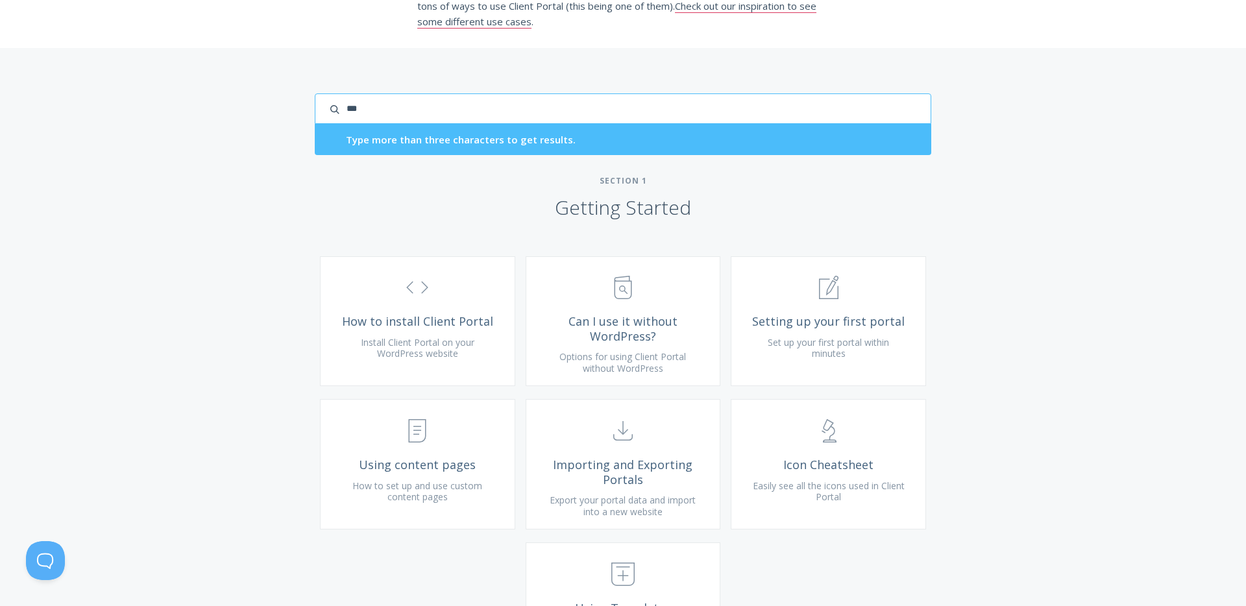
type input "***"
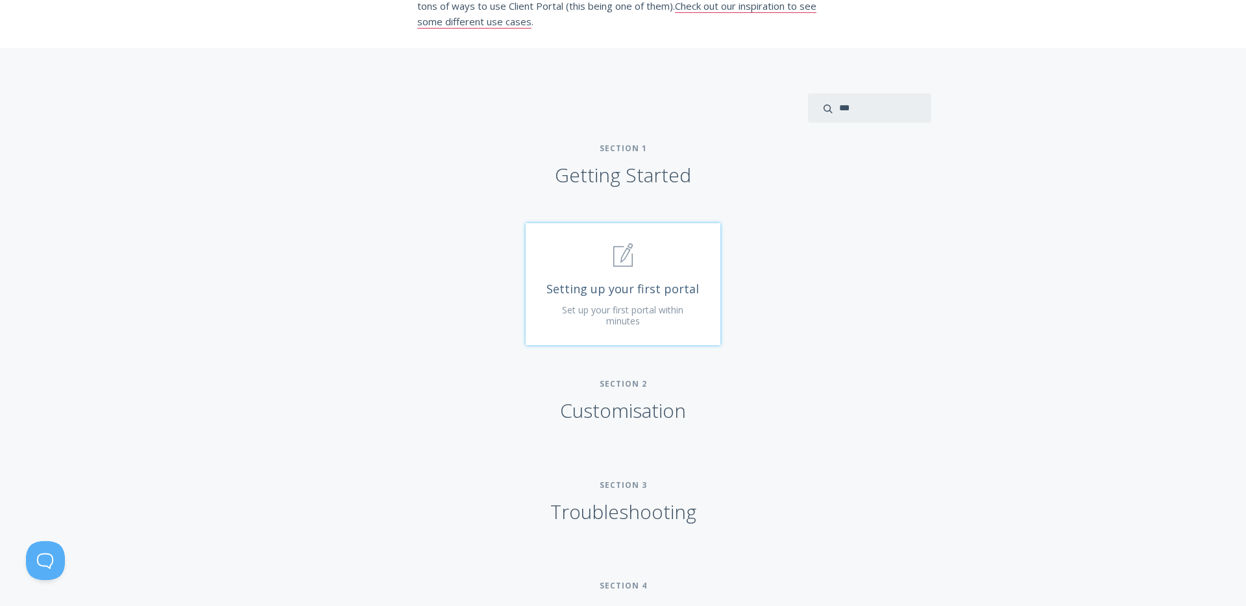
click at [644, 345] on link ".st0{fill:none;stroke:#000000;stroke-width:2;stroke-miterlimit:10;} 1. General …" at bounding box center [623, 284] width 195 height 122
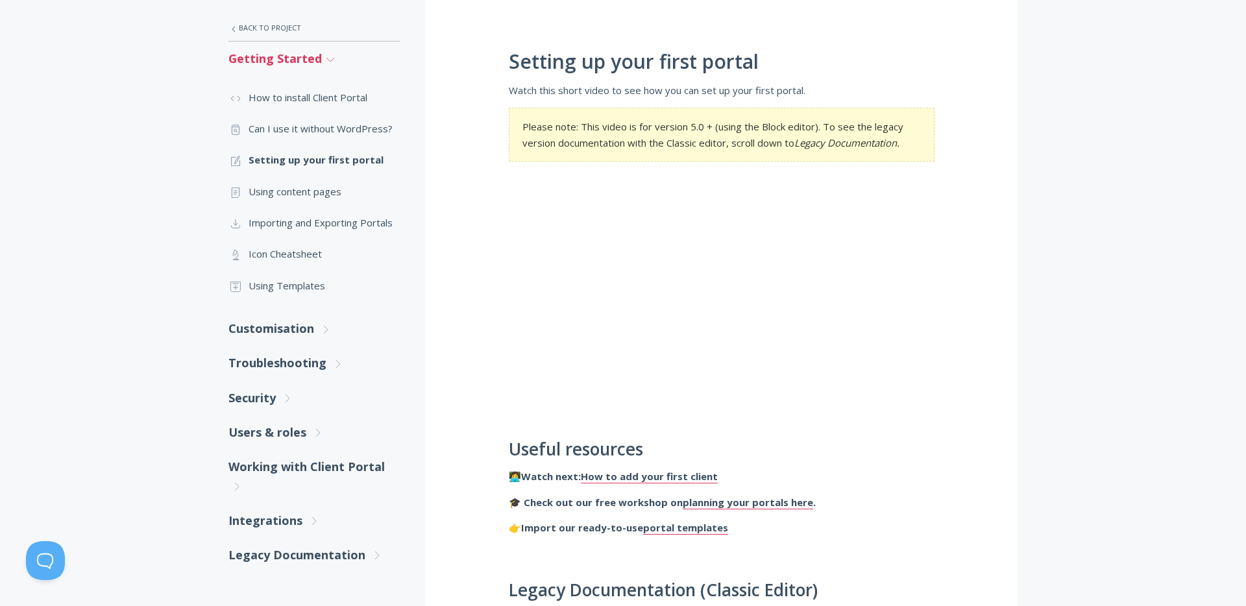
scroll to position [232, 0]
